Goal: Browse casually

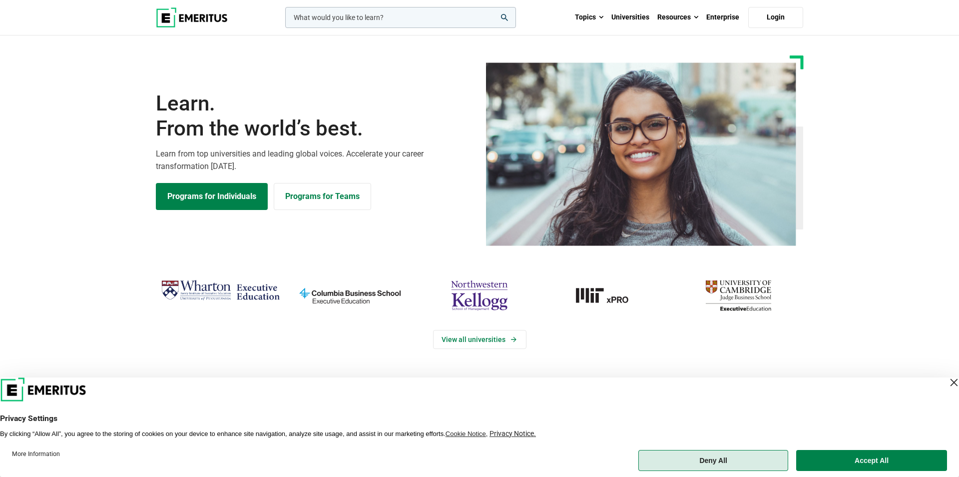
click at [715, 451] on button "Deny All" at bounding box center [713, 460] width 150 height 21
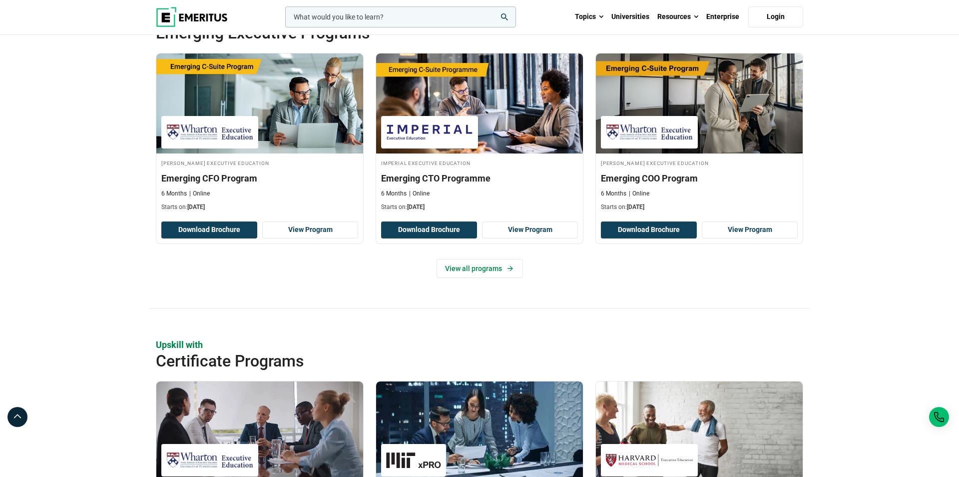
scroll to position [727, 0]
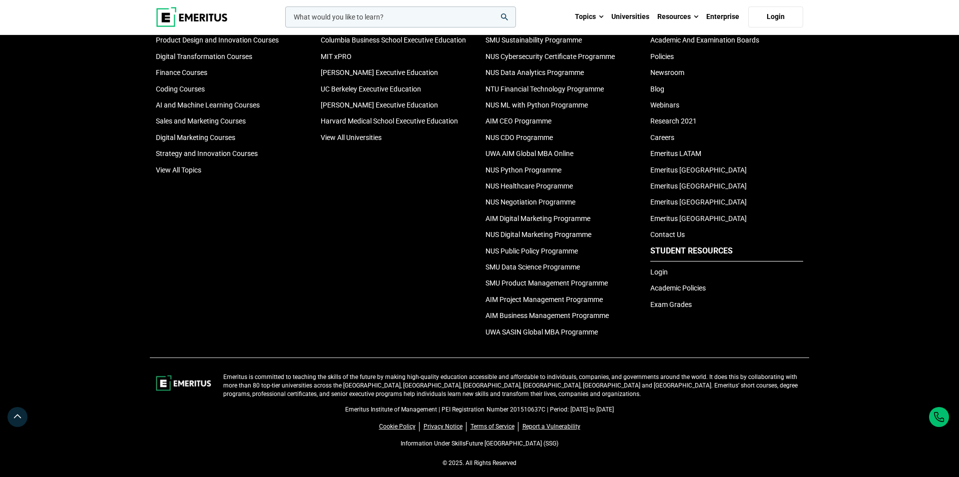
scroll to position [3447, 0]
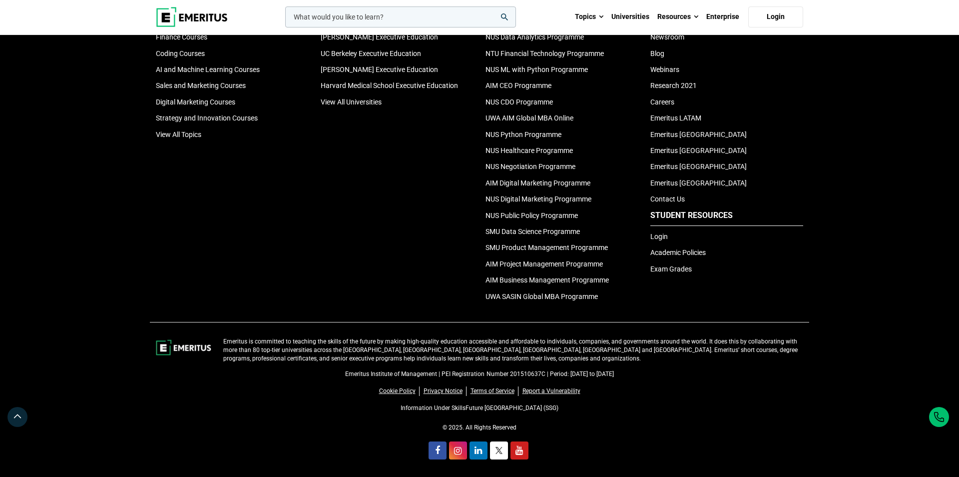
click at [383, 189] on div "Universities MIT [PERSON_NAME] Executive Education Columbia Business School Exe…" at bounding box center [397, 134] width 165 height 345
click at [857, 97] on footer "Topics Data Science Courses Product Design and Innovation Courses Digital Trans…" at bounding box center [479, 134] width 959 height 375
